Goal: Information Seeking & Learning: Learn about a topic

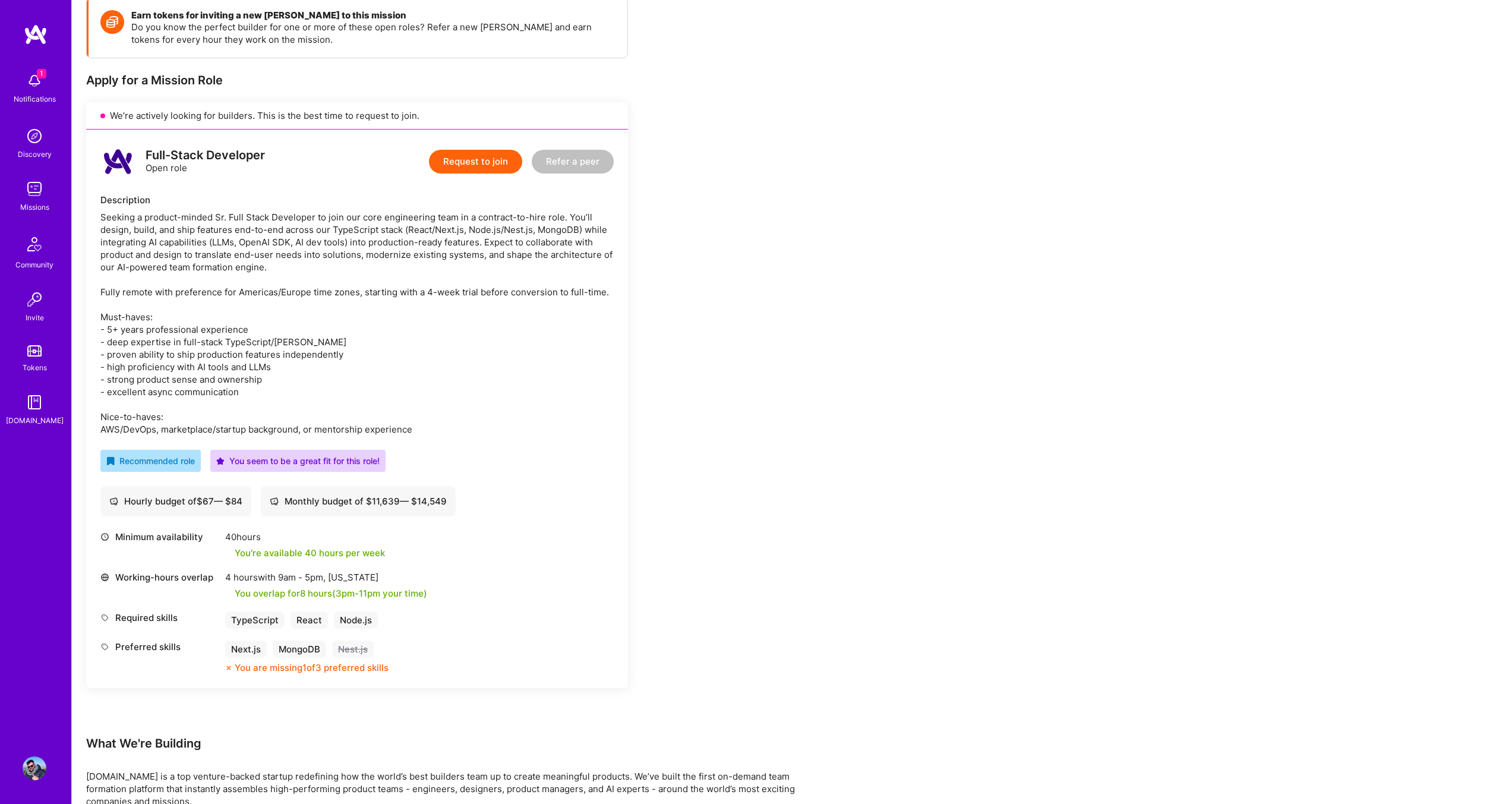
scroll to position [171, 0]
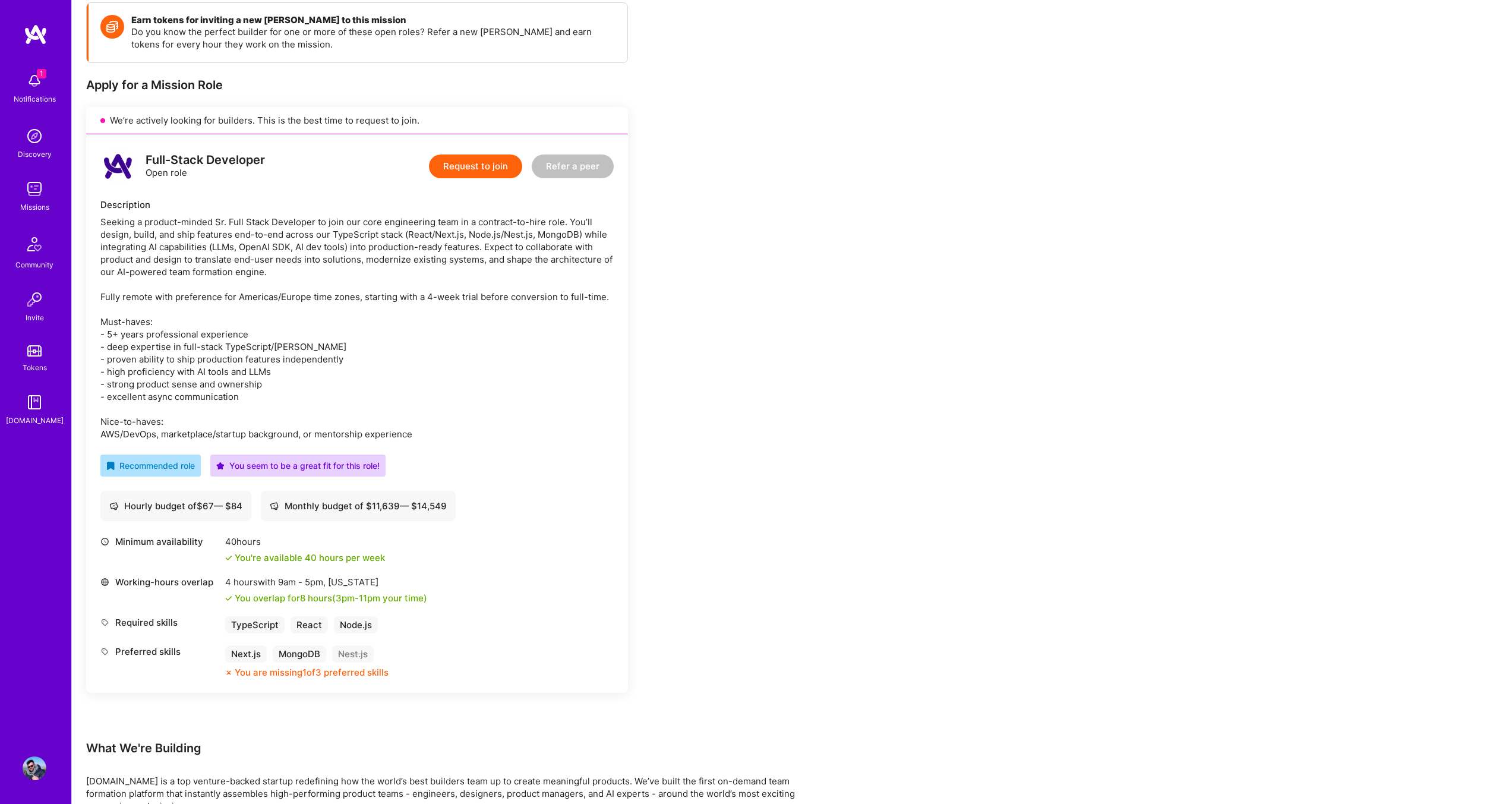
click at [28, 91] on img at bounding box center [34, 80] width 24 height 24
click at [34, 42] on img at bounding box center [36, 34] width 24 height 22
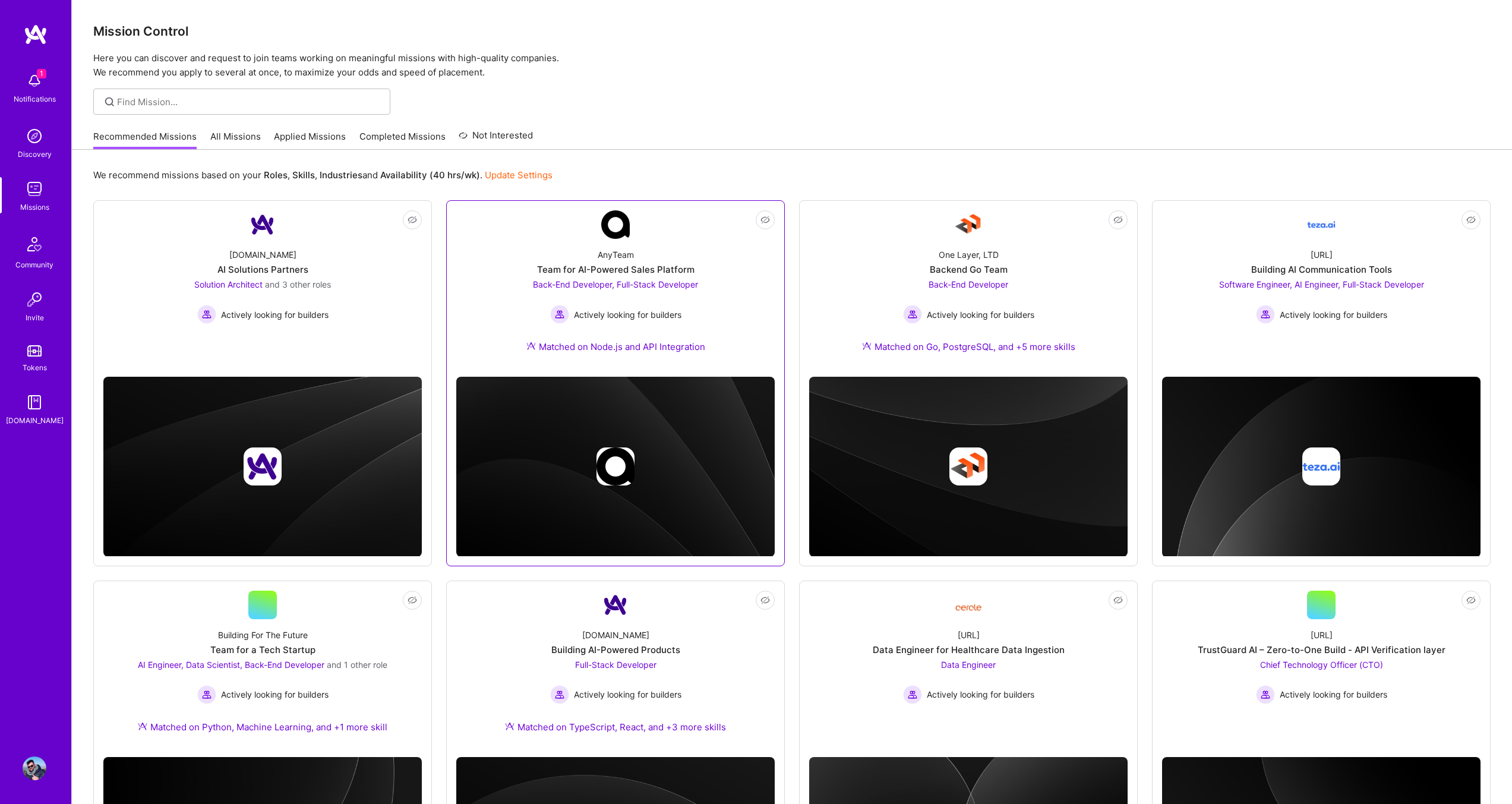
click at [508, 308] on div "AnyTeam Team for AI-Powered Sales Platform Back-End Developer, Full-Stack Devel…" at bounding box center [615, 302] width 318 height 128
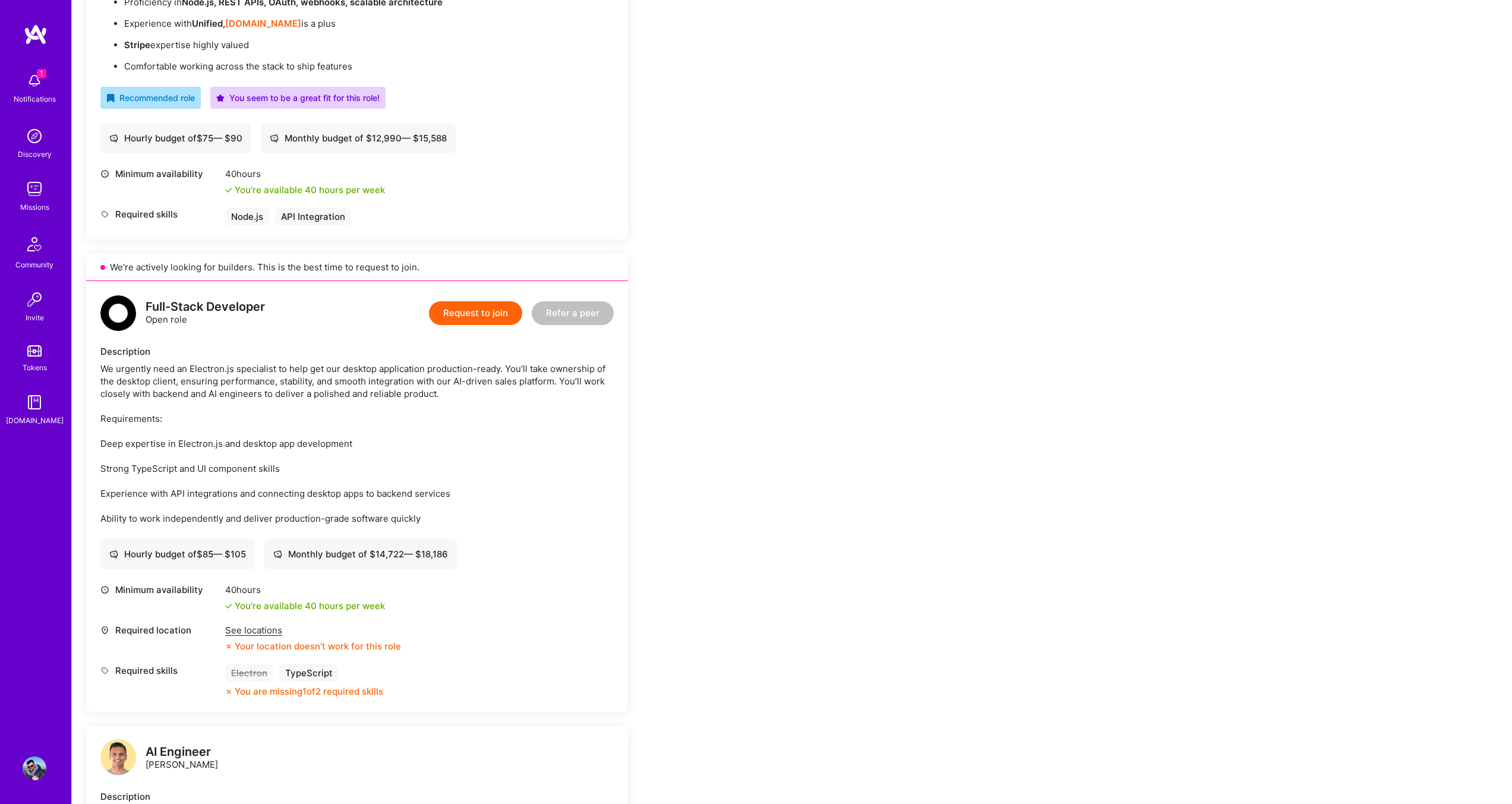
scroll to position [502, 0]
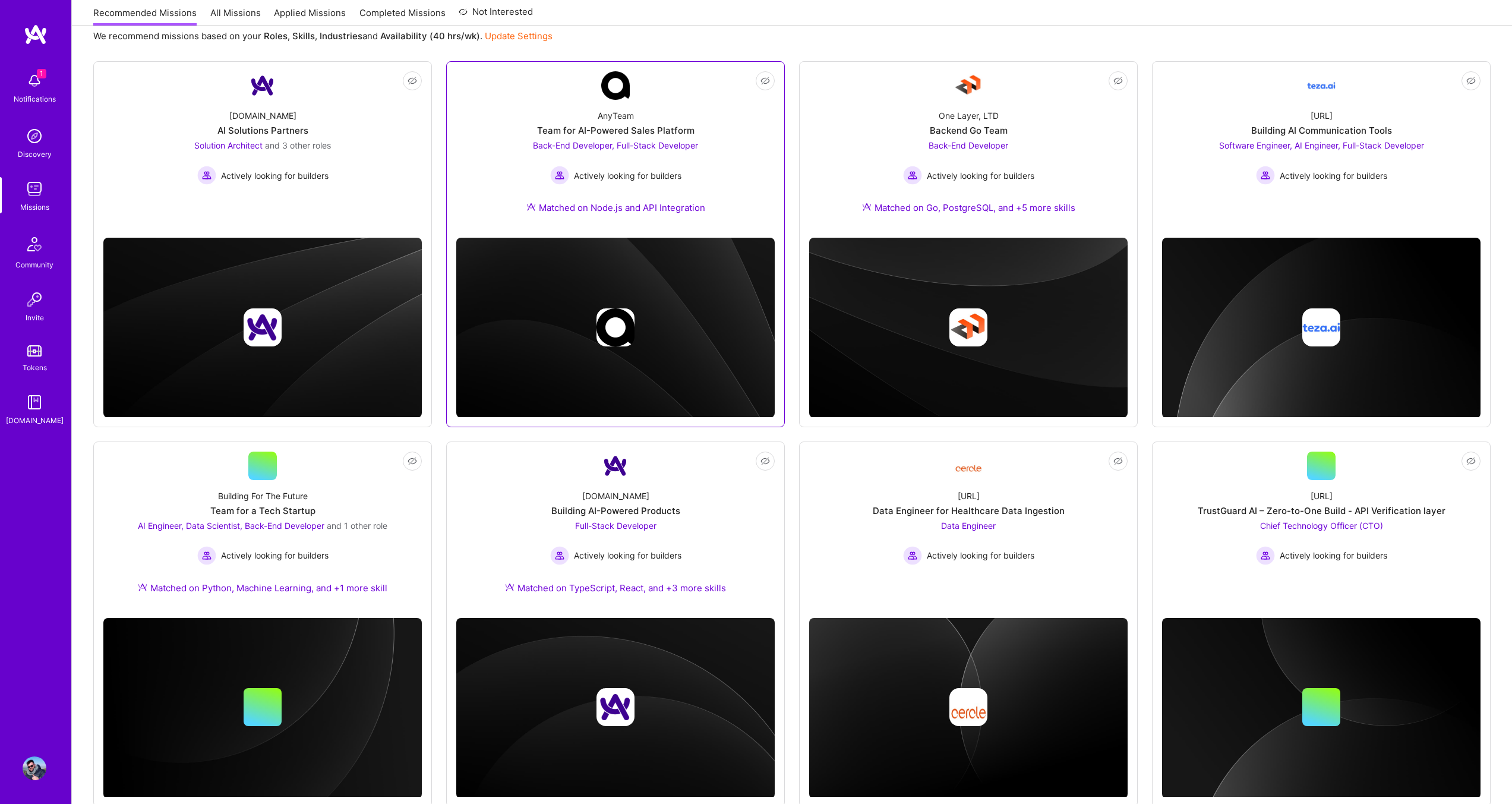
scroll to position [171, 0]
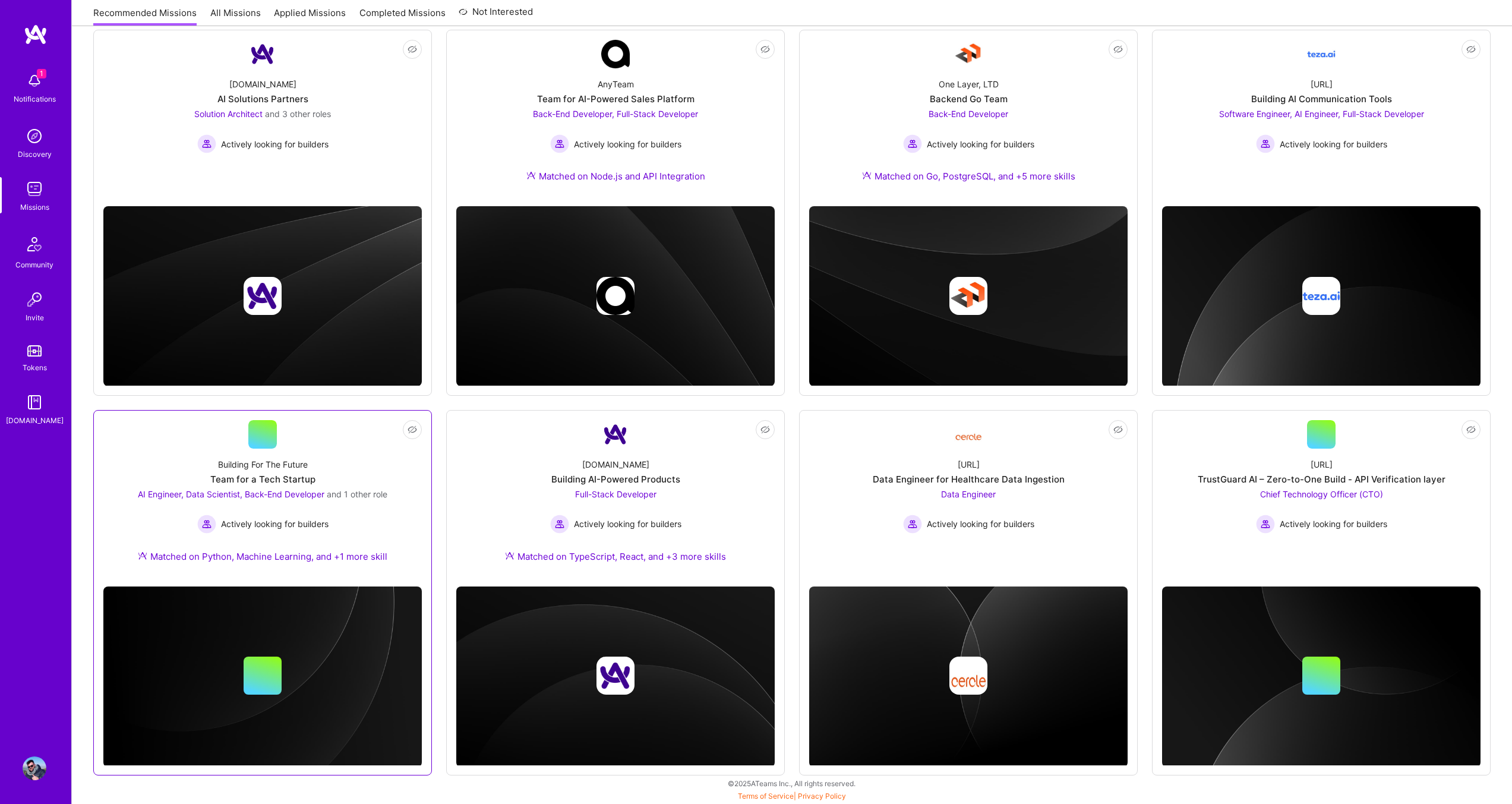
click at [273, 427] on div at bounding box center [262, 434] width 29 height 29
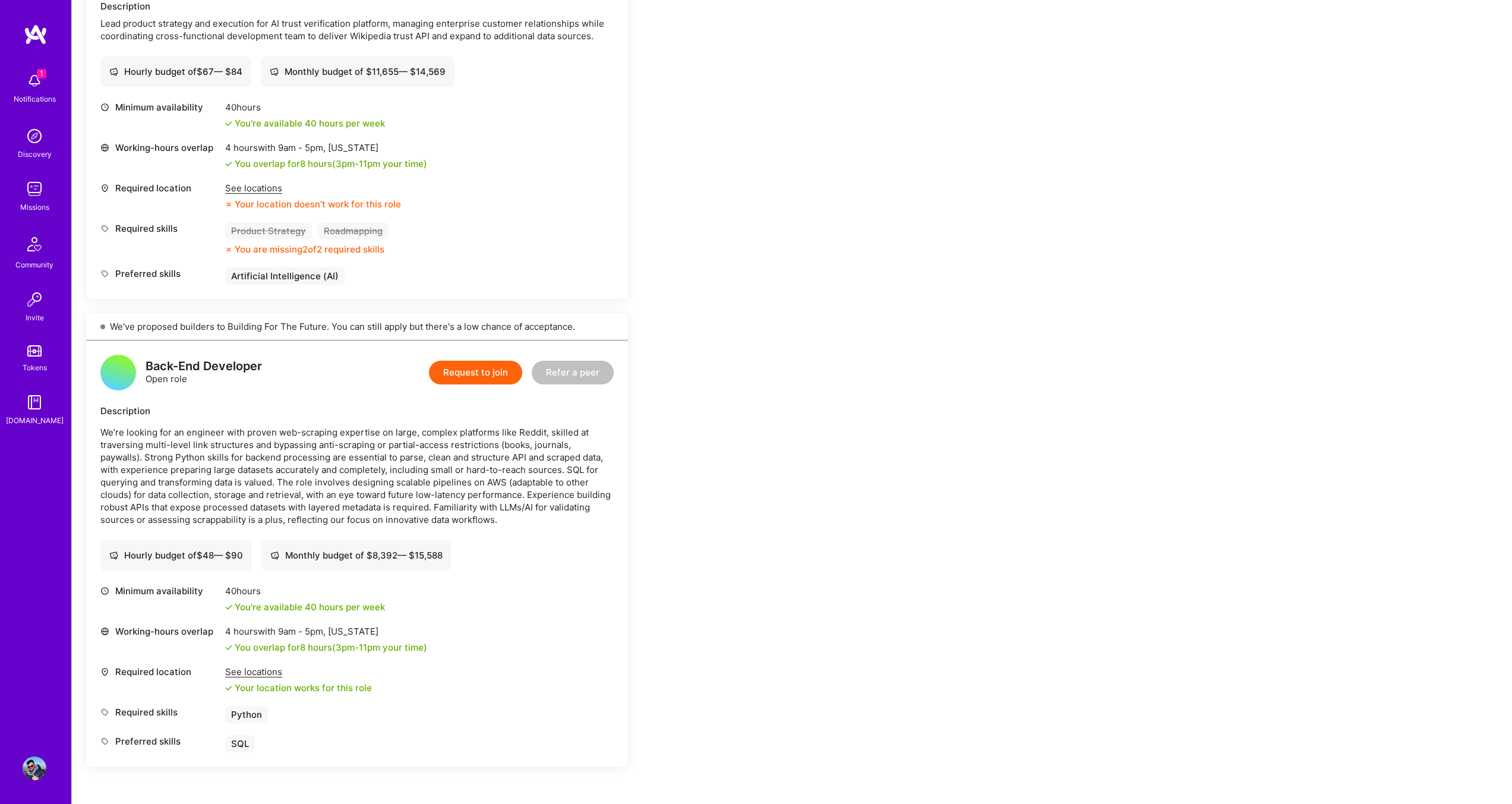
scroll to position [1176, 0]
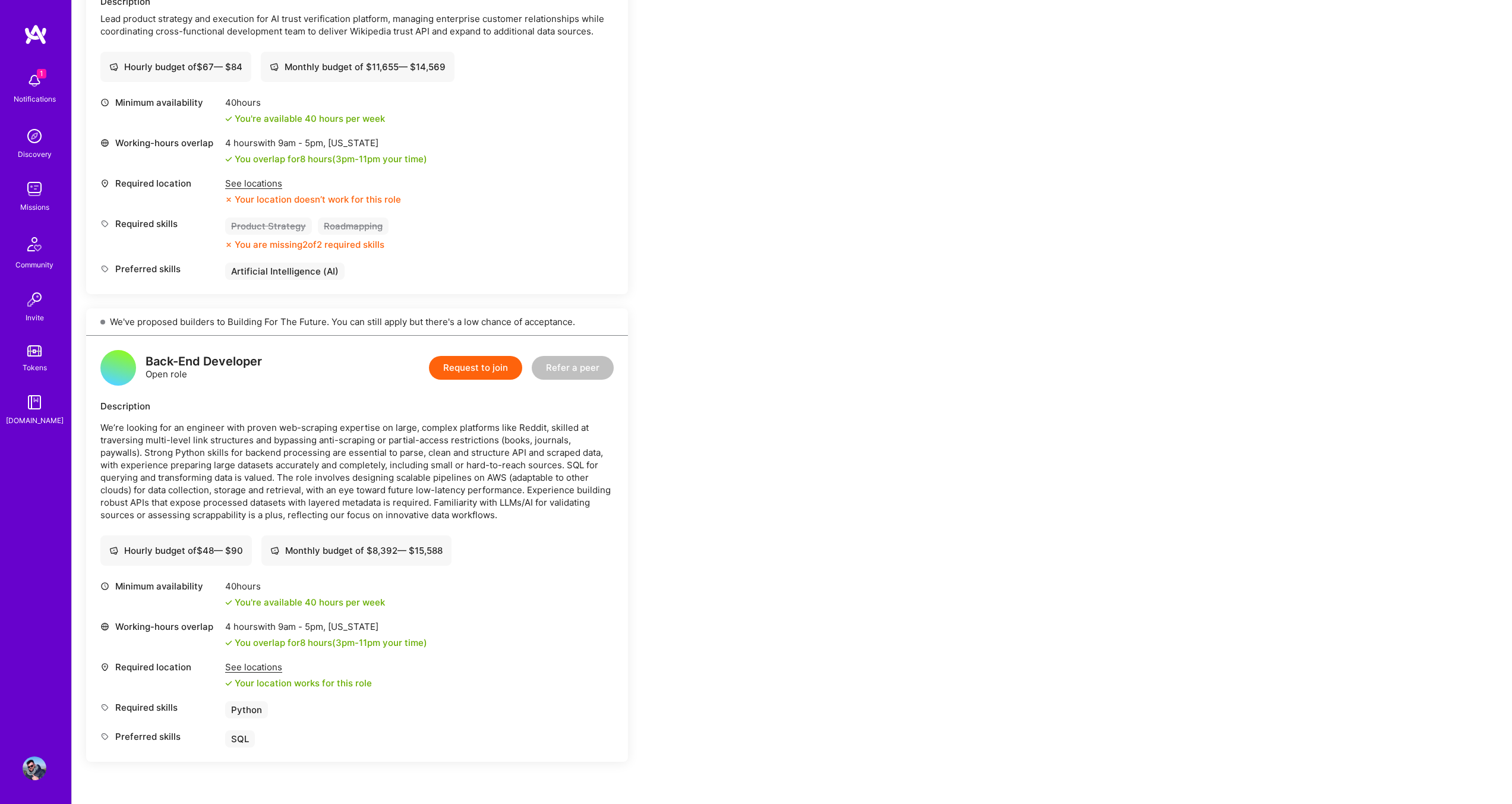
click at [506, 150] on div "Working-hours overlap 4 hours with 9am - 5pm , [US_STATE] You overlap for 8 hou…" at bounding box center [357, 150] width 514 height 29
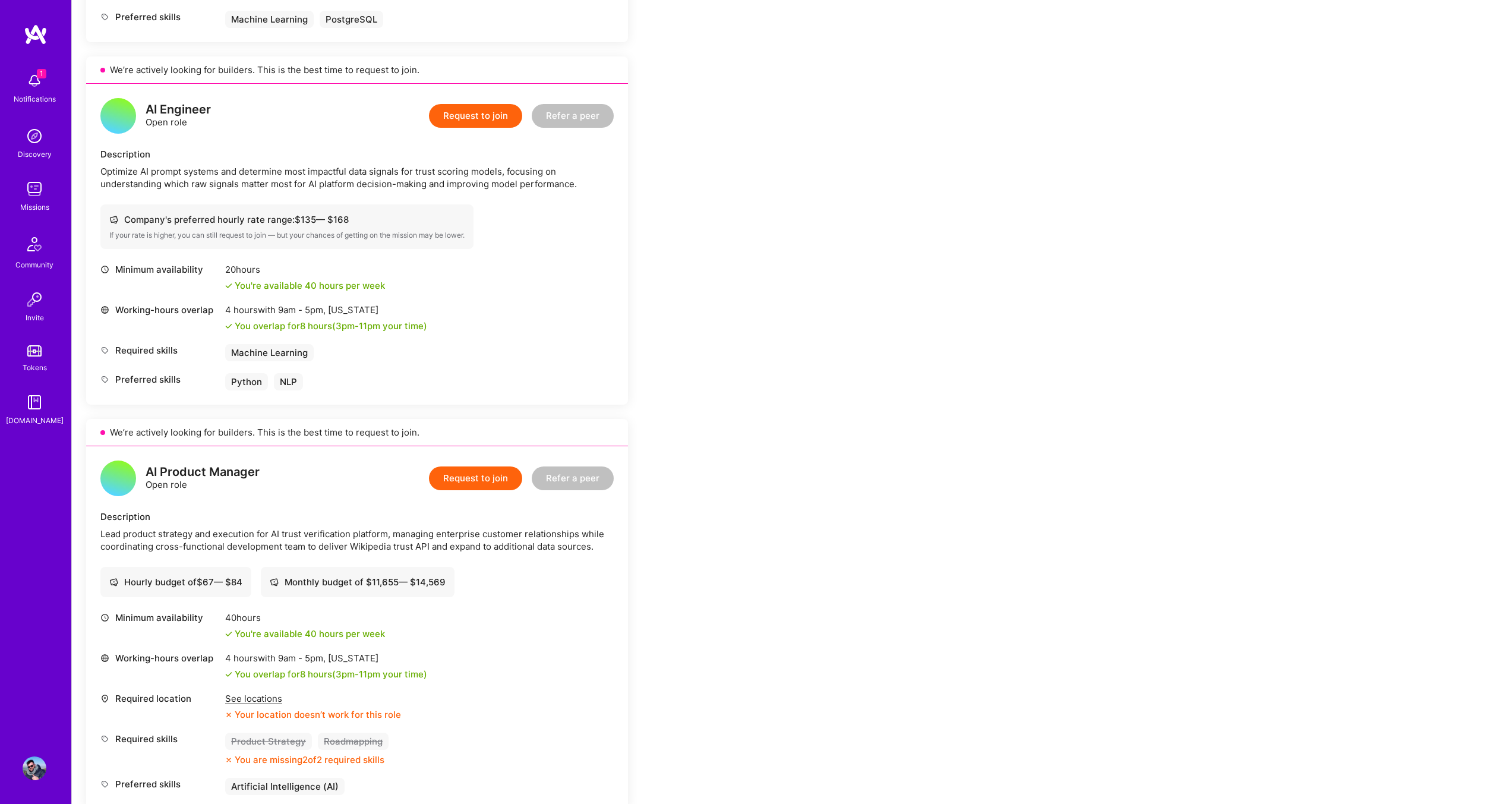
scroll to position [649, 0]
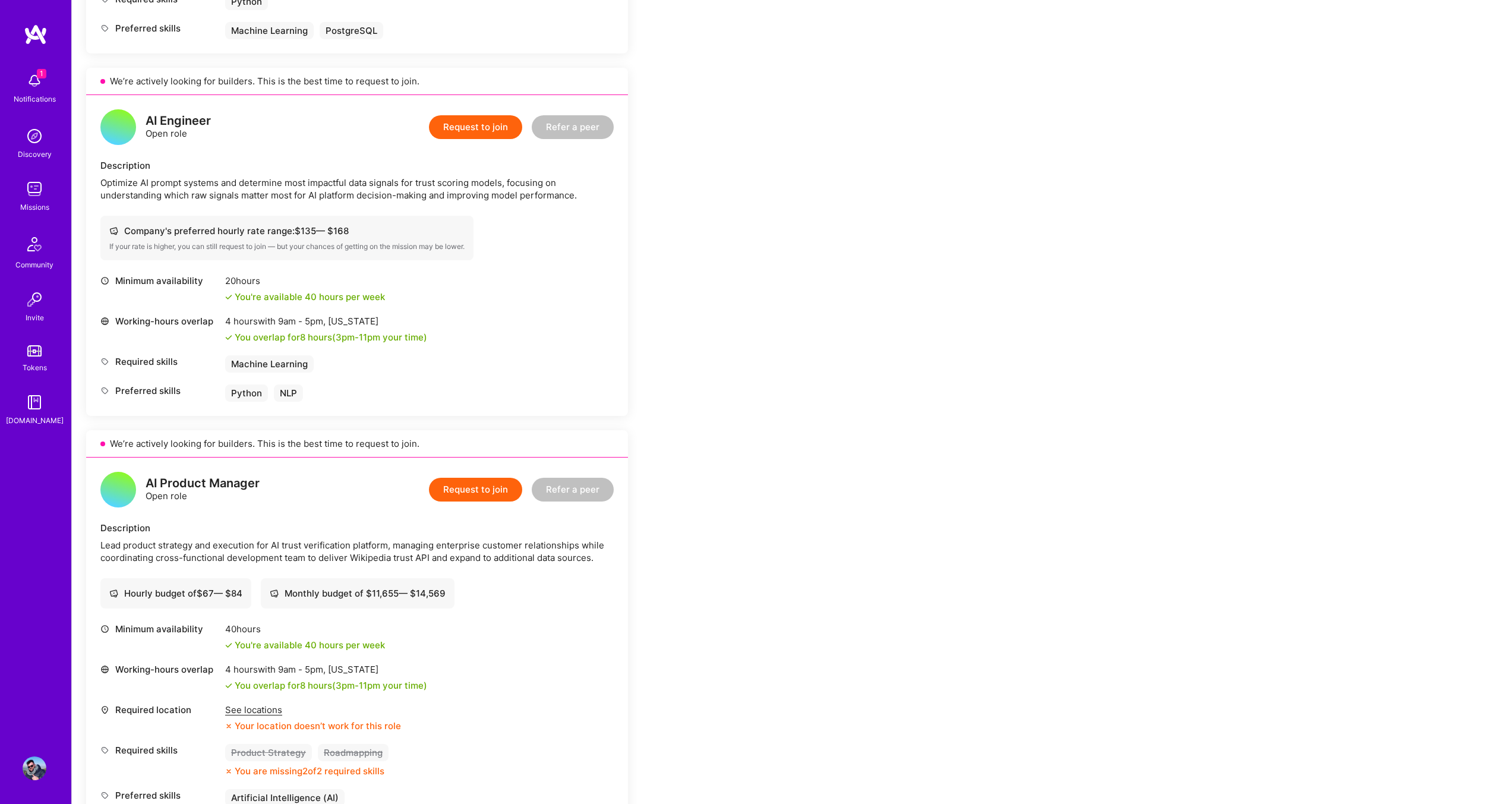
click at [39, 85] on img at bounding box center [34, 80] width 24 height 24
click at [769, 206] on div "1 1 Notifications Discovery Missions Community Invite Tokens [DOMAIN_NAME] Prof…" at bounding box center [756, 572] width 1512 height 2442
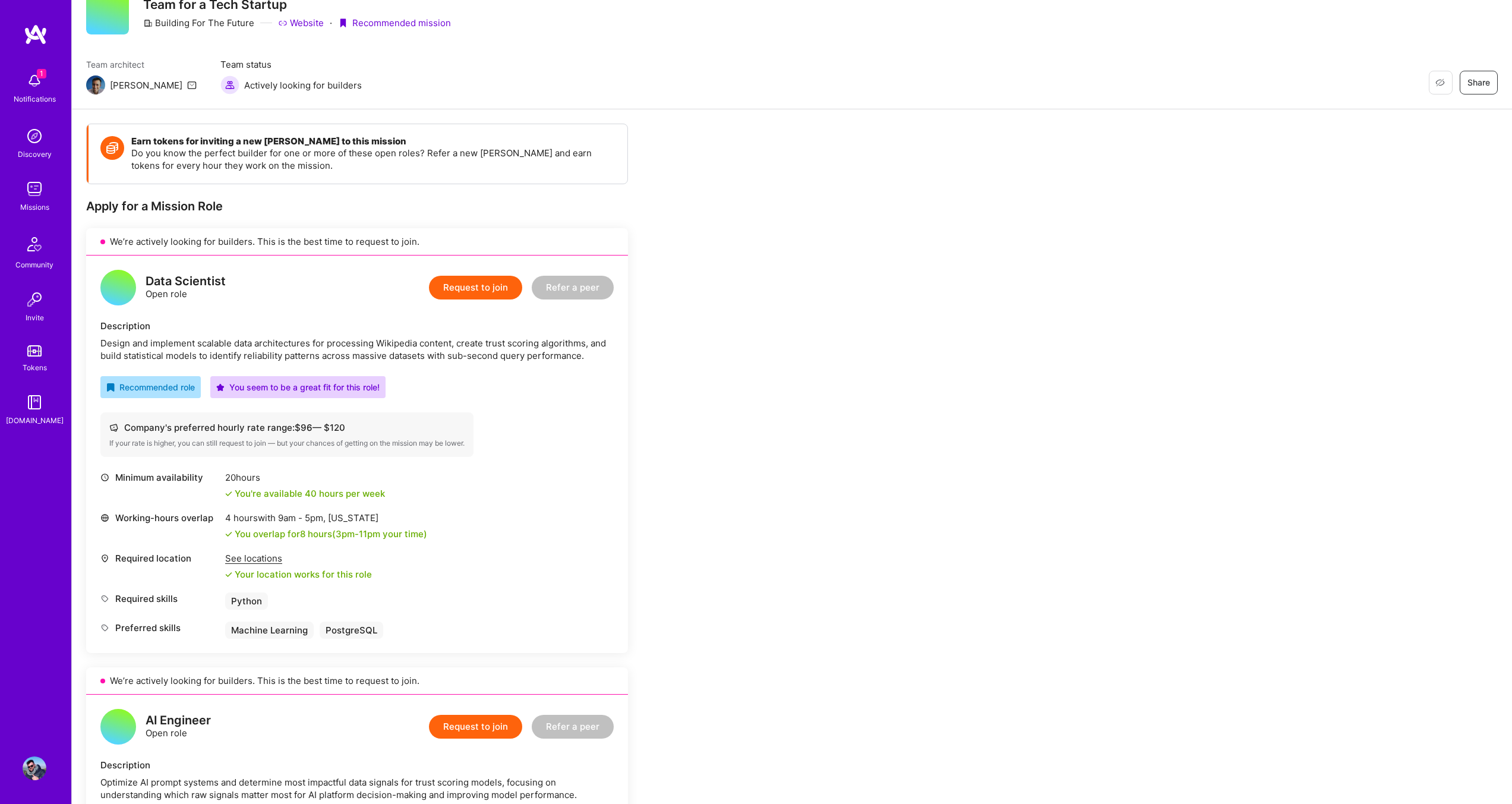
scroll to position [0, 0]
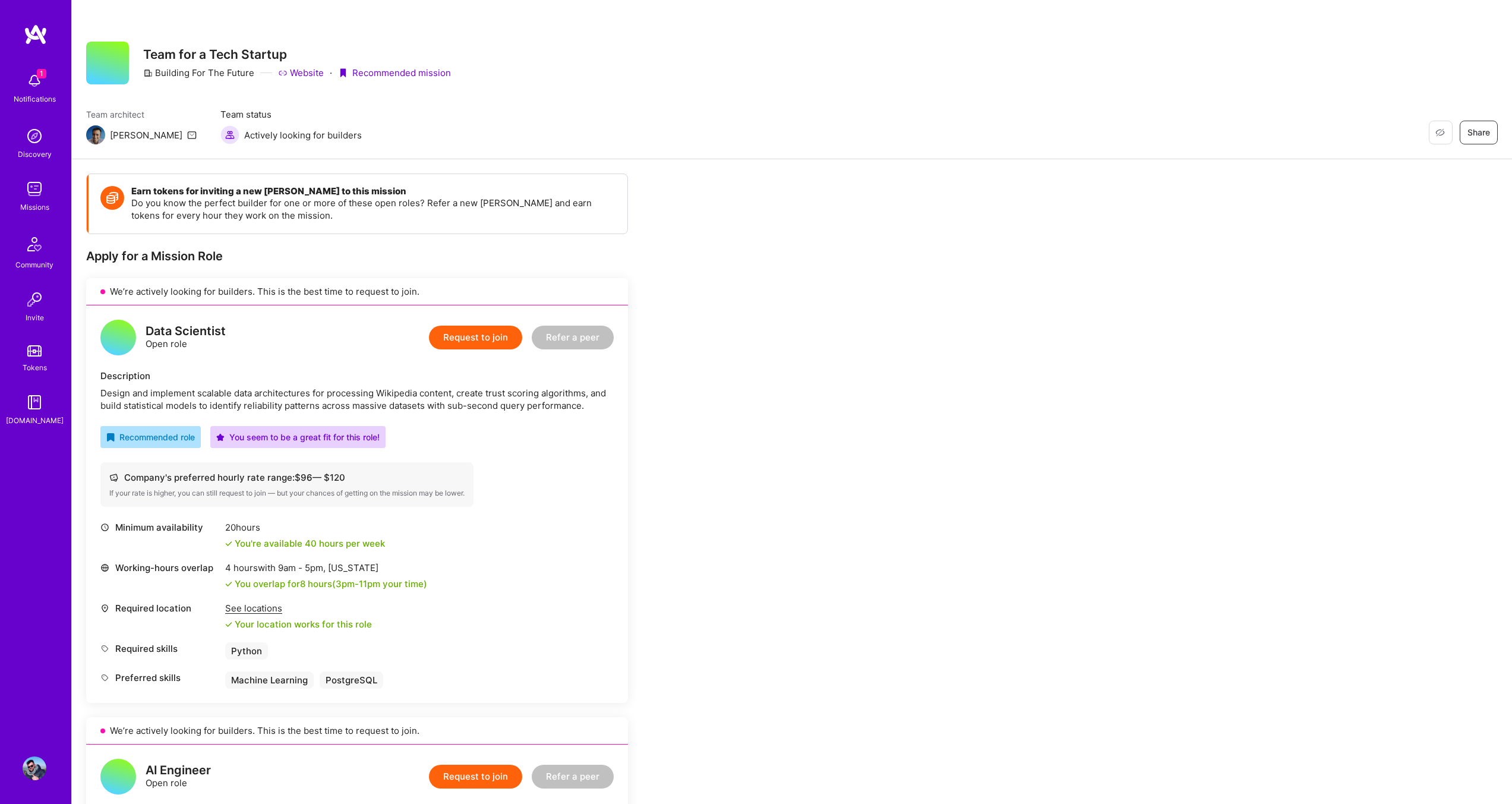
click at [32, 29] on img at bounding box center [36, 34] width 24 height 22
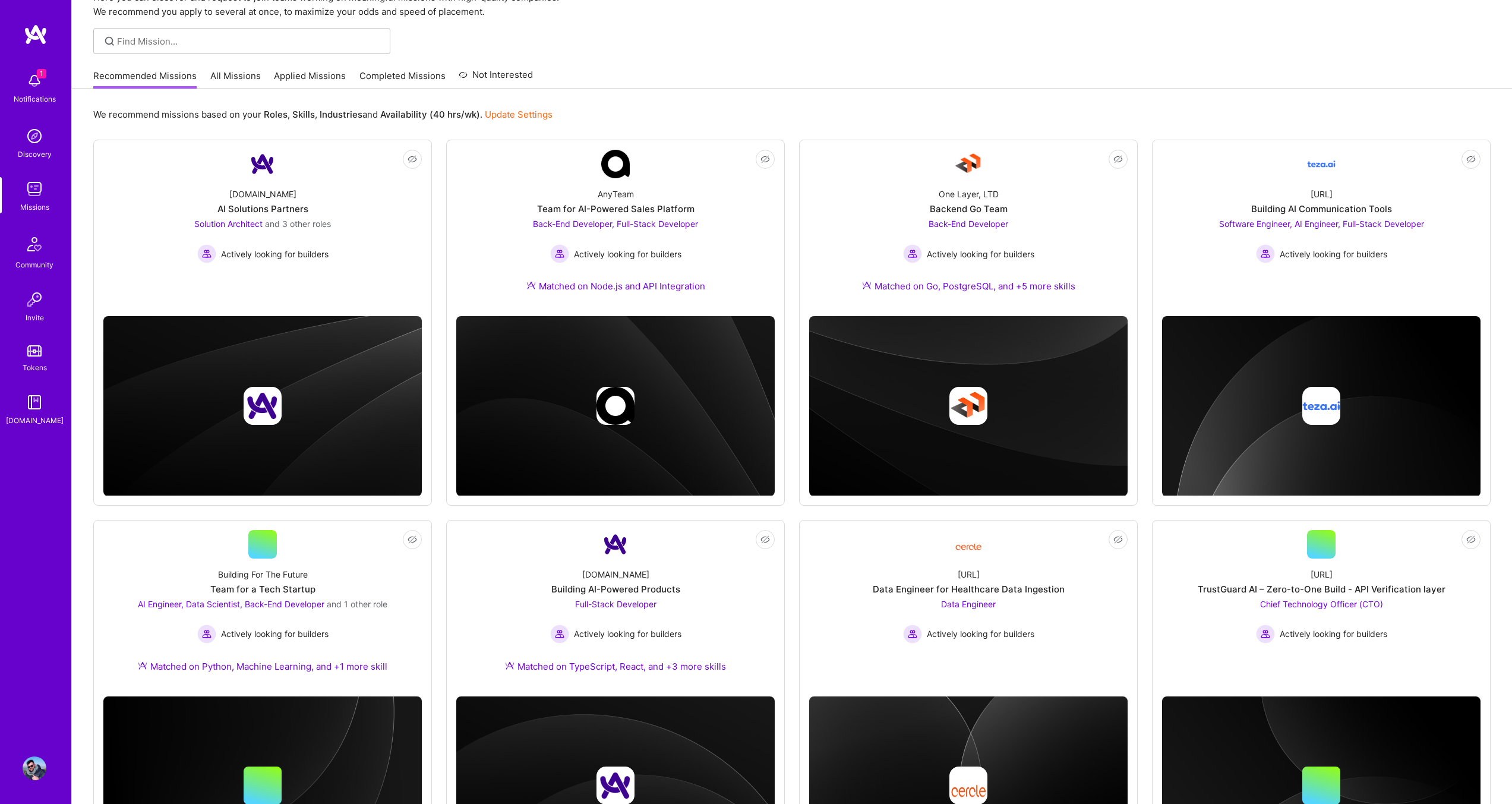
scroll to position [76, 0]
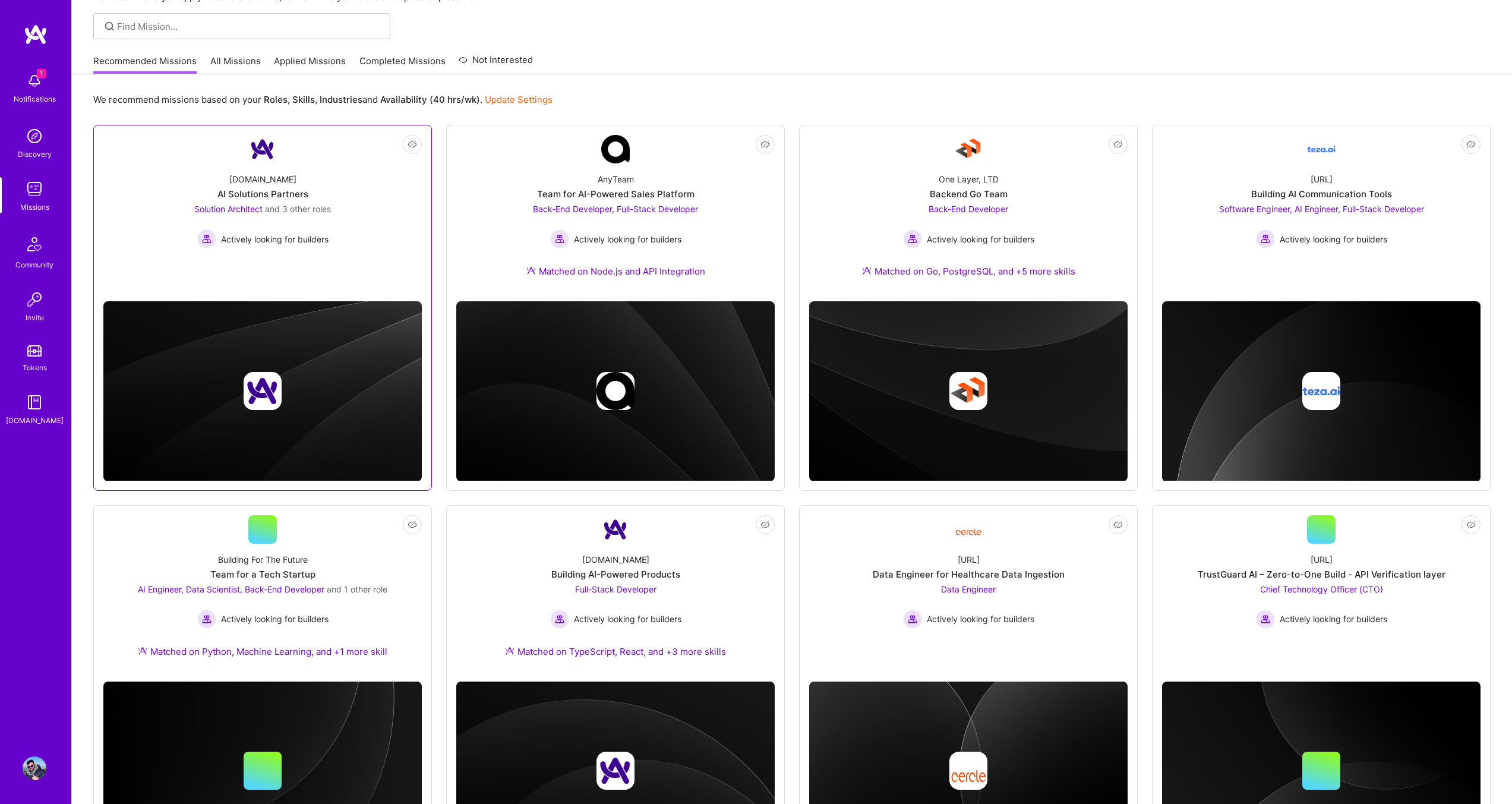
click at [337, 188] on div "[DOMAIN_NAME] AI Solutions Partners Solution Architect and 3 other roles Active…" at bounding box center [262, 205] width 318 height 85
